Goal: Information Seeking & Learning: Learn about a topic

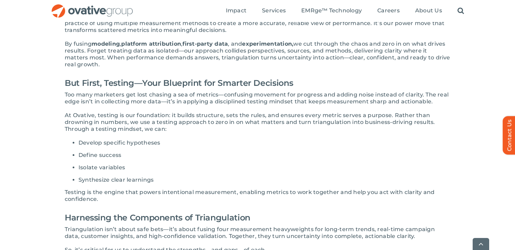
scroll to position [191, 0]
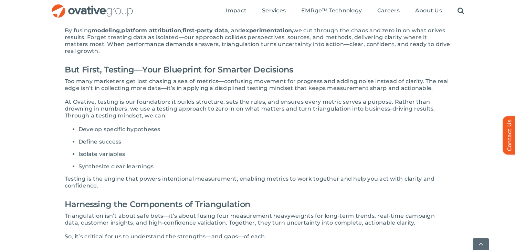
click at [278, 210] on h2 "Harnessing the Components of Triangulation" at bounding box center [257, 204] width 385 height 17
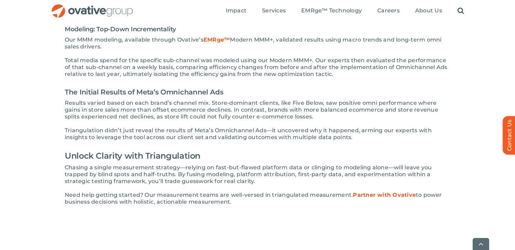
scroll to position [972, 0]
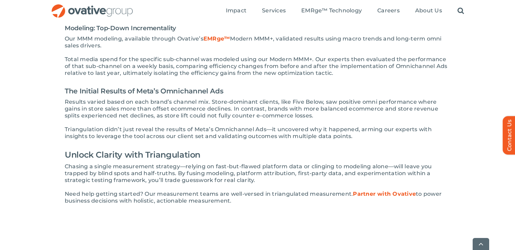
click at [192, 99] on span "Results varied based on each brand’s channel mix. Store-dominant clients, like …" at bounding box center [251, 109] width 373 height 20
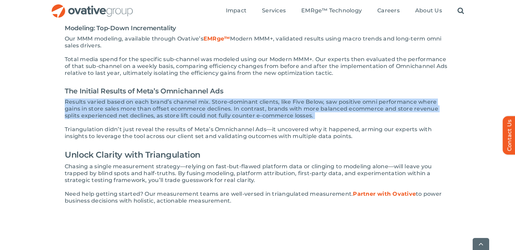
click at [192, 99] on span "Results varied based on each brand’s channel mix. Store-dominant clients, like …" at bounding box center [251, 109] width 373 height 20
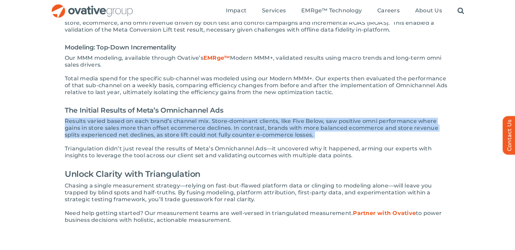
scroll to position [937, 0]
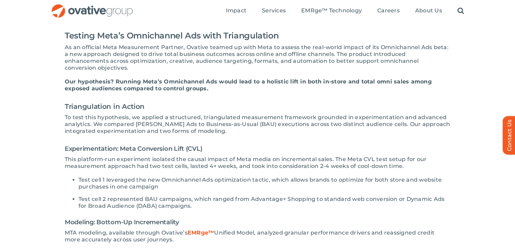
scroll to position [722, 0]
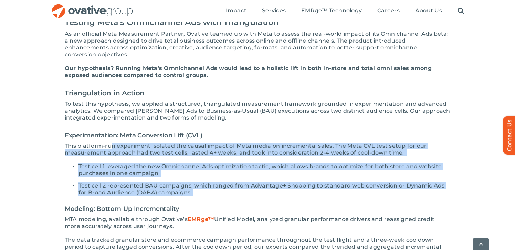
drag, startPoint x: 112, startPoint y: 142, endPoint x: 196, endPoint y: 189, distance: 96.6
click at [196, 189] on li "Test cell 2 represented BAU campaigns, which ranged from Advantage+ Shopping to…" at bounding box center [264, 190] width 372 height 14
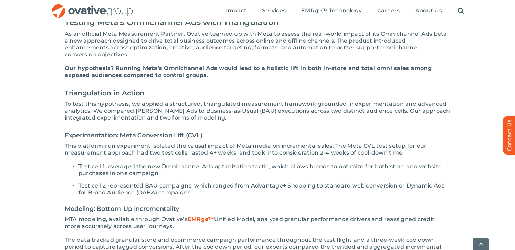
click at [197, 165] on li "Test cell 1 leveraged the new Omnichannel Ads optimization tactic, which allows…" at bounding box center [264, 170] width 372 height 14
click at [165, 183] on span "Test cell 2 represented BAU campaigns, which ranged from Advantage+ Shopping to…" at bounding box center [261, 189] width 366 height 13
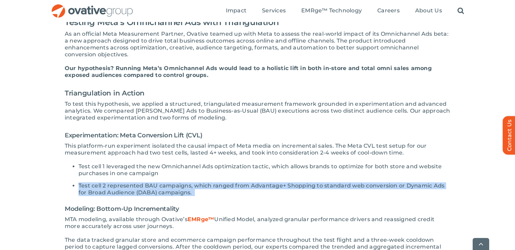
click at [165, 183] on span "Test cell 2 represented BAU campaigns, which ranged from Advantage+ Shopping to…" at bounding box center [261, 189] width 366 height 13
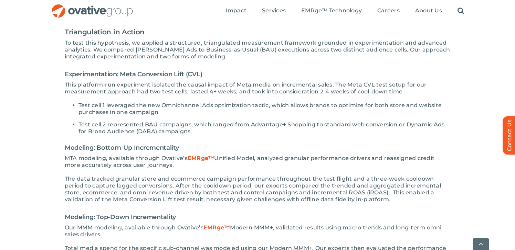
scroll to position [809, 0]
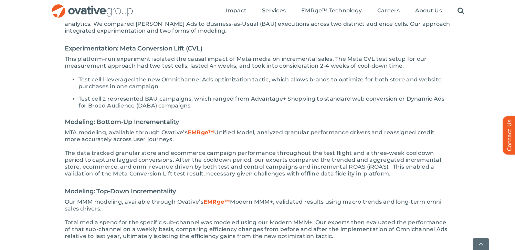
click at [126, 129] on span "MTA modeling, available through Ovative’s EMRge™" at bounding box center [139, 132] width 149 height 7
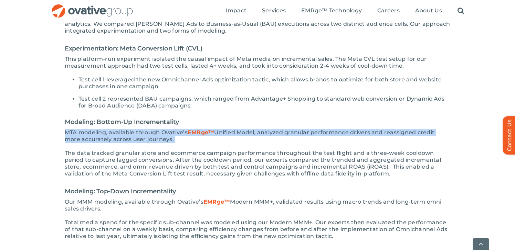
click at [126, 129] on span "MTA modeling, available through Ovative’s EMRge™" at bounding box center [139, 132] width 149 height 7
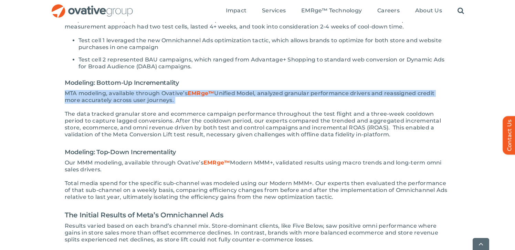
scroll to position [866, 0]
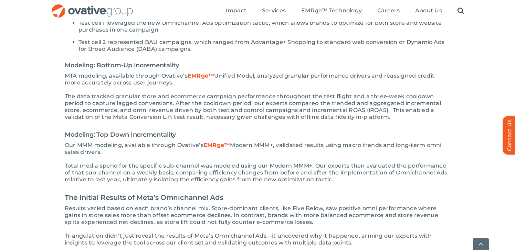
click at [113, 109] on span "The data tracked granular store and ecommerce campaign performance throughout t…" at bounding box center [253, 106] width 376 height 27
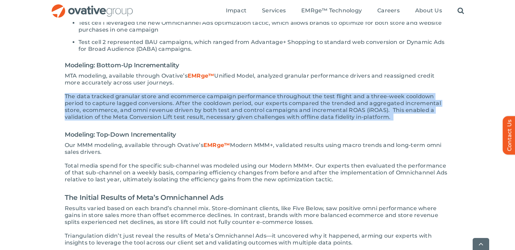
click at [113, 109] on span "The data tracked granular store and ecommerce campaign performance throughout t…" at bounding box center [253, 106] width 376 height 27
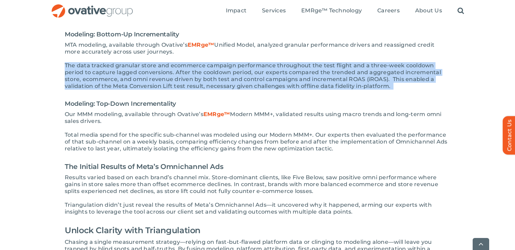
scroll to position [901, 0]
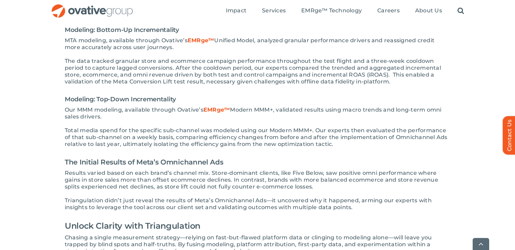
click at [128, 128] on span "Total media spend for the specific sub-channel was modeled using our Modern MMM…" at bounding box center [256, 137] width 382 height 20
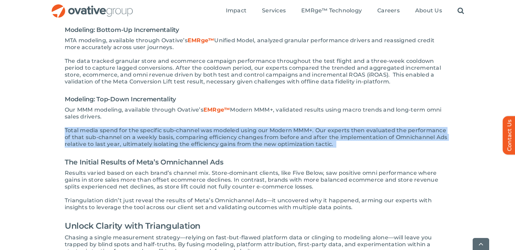
click at [128, 128] on span "Total media spend for the specific sub-channel was modeled using our Modern MMM…" at bounding box center [256, 137] width 382 height 20
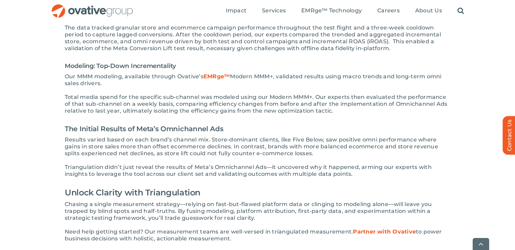
click at [118, 142] on span "Results varied based on each brand’s channel mix. Store-dominant clients, like …" at bounding box center [251, 147] width 373 height 20
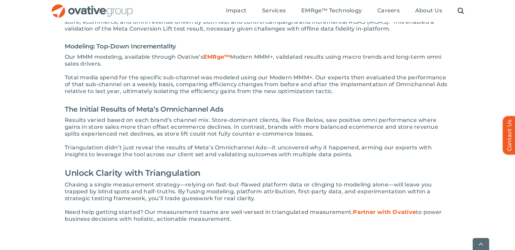
scroll to position [960, 0]
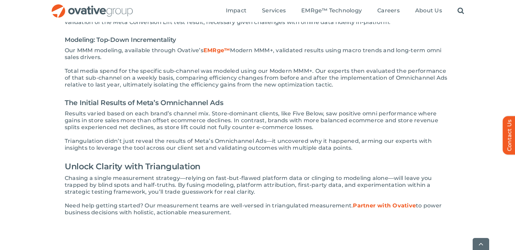
click at [106, 110] on span "Results varied based on each brand’s channel mix. Store-dominant clients, like …" at bounding box center [251, 120] width 373 height 20
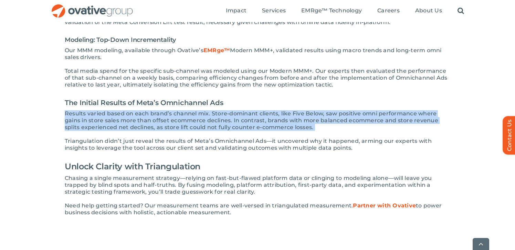
click at [106, 110] on span "Results varied based on each brand’s channel mix. Store-dominant clients, like …" at bounding box center [251, 120] width 373 height 20
click at [96, 115] on span "Results varied based on each brand’s channel mix. Store-dominant clients, like …" at bounding box center [251, 120] width 373 height 20
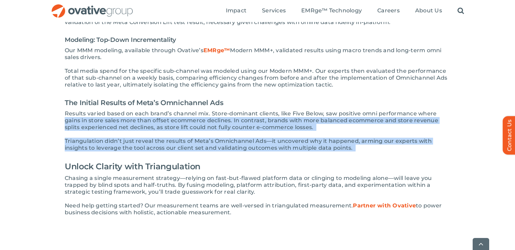
drag, startPoint x: 75, startPoint y: 112, endPoint x: 389, endPoint y: 146, distance: 316.6
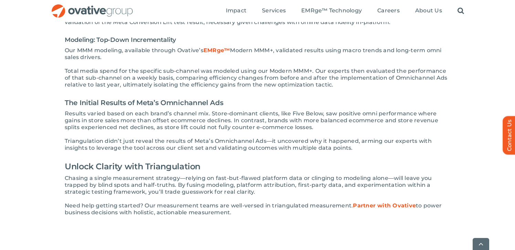
click at [301, 138] on span "Triangulation didn’t just reveal the results of Meta’s Omnichannel Ads—it uncov…" at bounding box center [248, 144] width 367 height 13
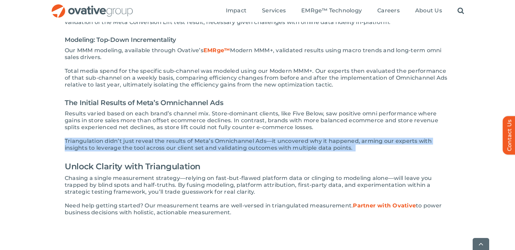
click at [301, 138] on span "Triangulation didn’t just reveal the results of Meta’s Omnichannel Ads—it uncov…" at bounding box center [248, 144] width 367 height 13
click at [303, 138] on span "Triangulation didn’t just reveal the results of Meta’s Omnichannel Ads—it uncov…" at bounding box center [248, 144] width 367 height 13
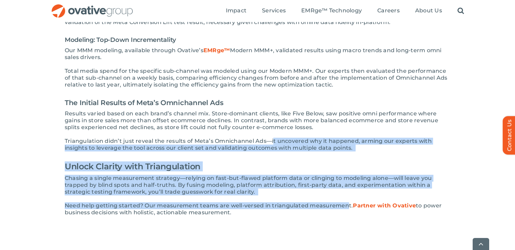
drag, startPoint x: 272, startPoint y: 131, endPoint x: 345, endPoint y: 198, distance: 98.9
click at [343, 203] on span "Need help getting started? Our measurement teams are well-versed in triangulate…" at bounding box center [253, 209] width 377 height 13
